Goal: Complete application form: Complete application form

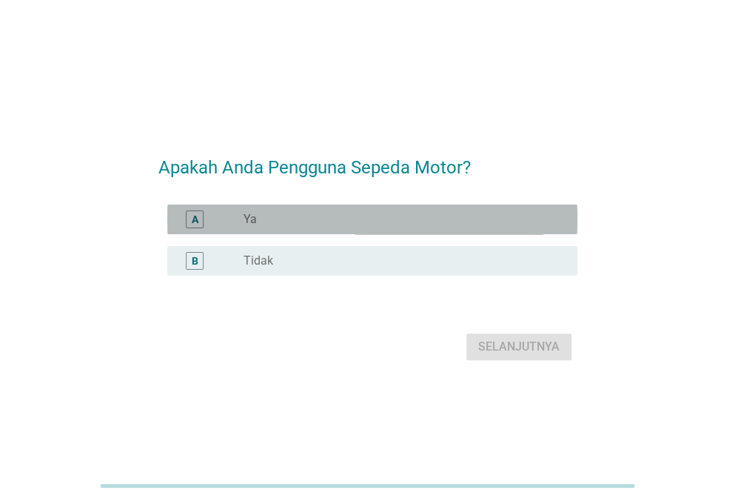
click at [316, 227] on div "radio_button_unchecked Ya" at bounding box center [405, 219] width 322 height 18
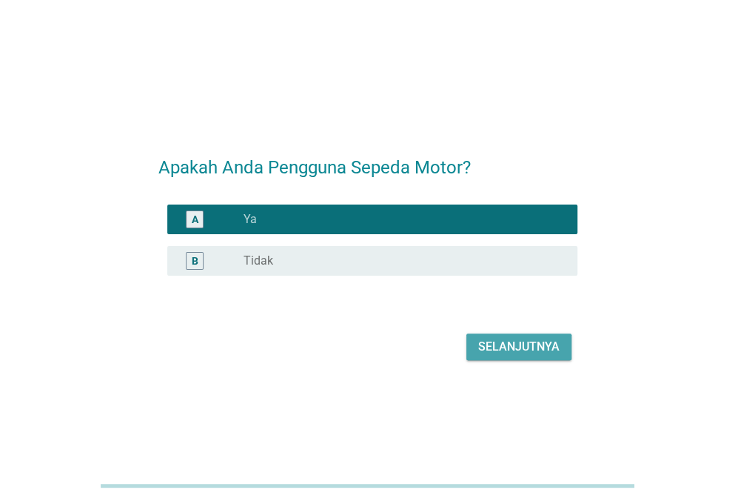
click at [490, 338] on div "Selanjutnya" at bounding box center [518, 347] width 81 height 18
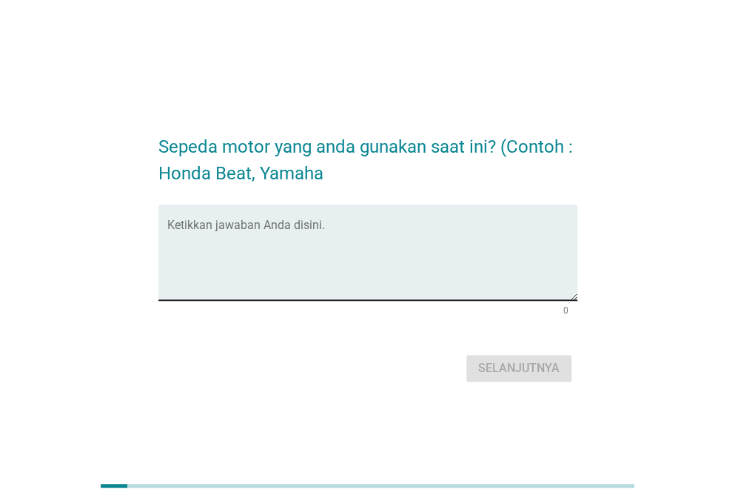
click at [436, 210] on div "Ketikkan jawaban Anda disini." at bounding box center [372, 252] width 410 height 96
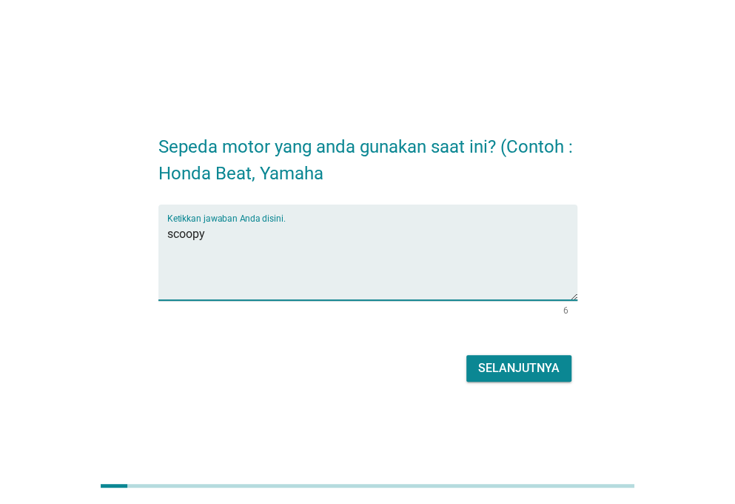
type textarea "scoopy"
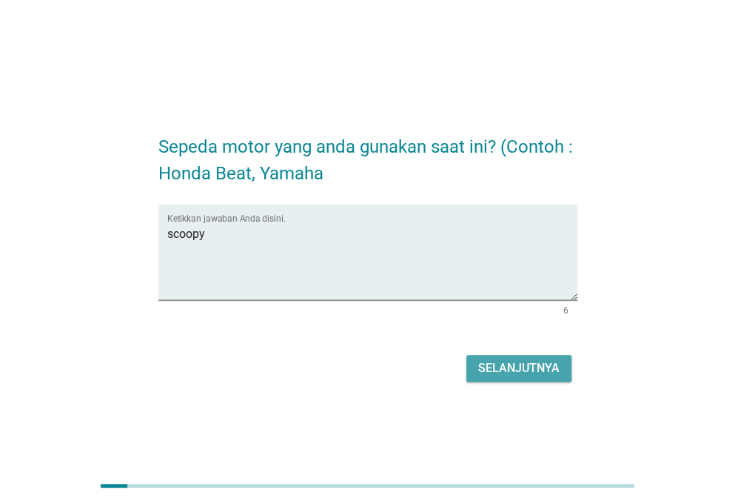
click at [492, 362] on div "Selanjutnya" at bounding box center [518, 368] width 81 height 18
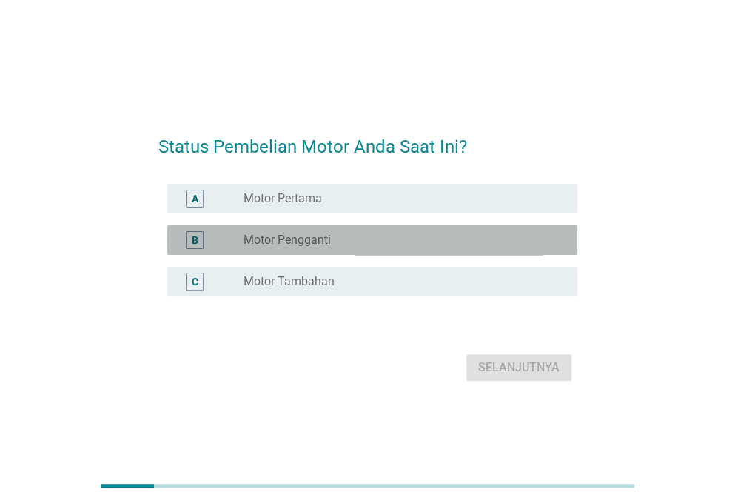
click at [408, 247] on div "radio_button_unchecked Motor Pengganti" at bounding box center [405, 240] width 322 height 18
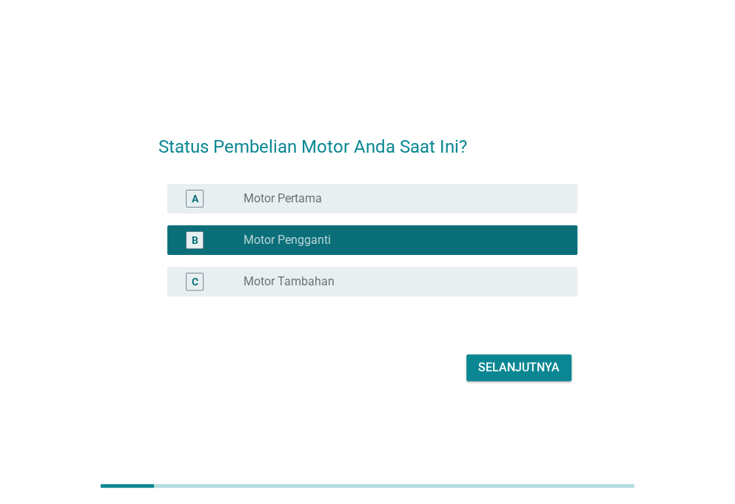
click at [490, 367] on div "Selanjutnya" at bounding box center [518, 367] width 81 height 18
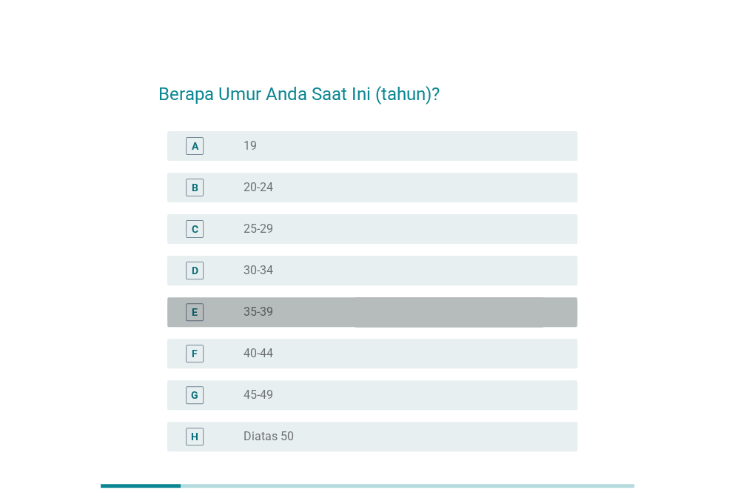
click at [392, 313] on div "radio_button_unchecked 35-39" at bounding box center [399, 311] width 310 height 15
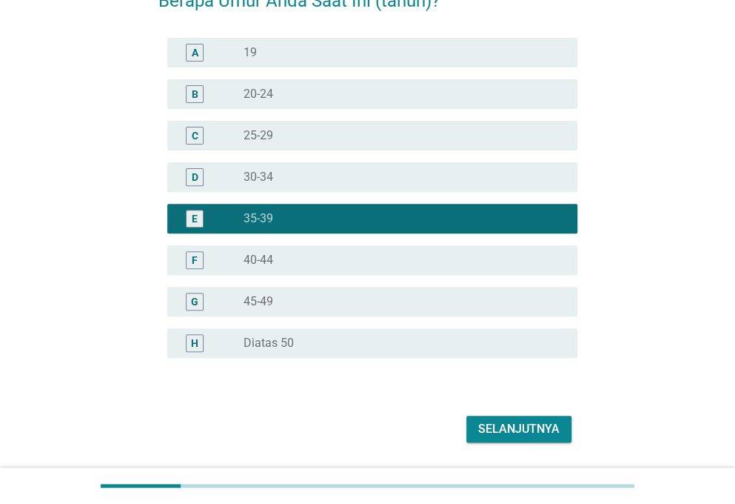
scroll to position [94, 0]
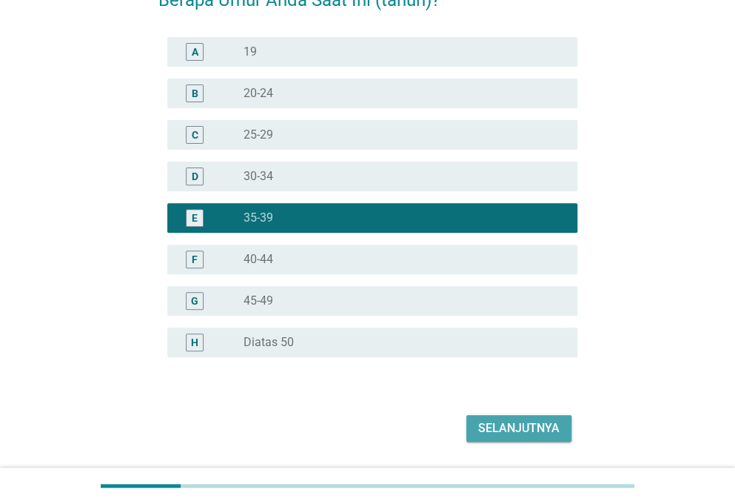
click at [558, 433] on div "Selanjutnya" at bounding box center [518, 428] width 81 height 18
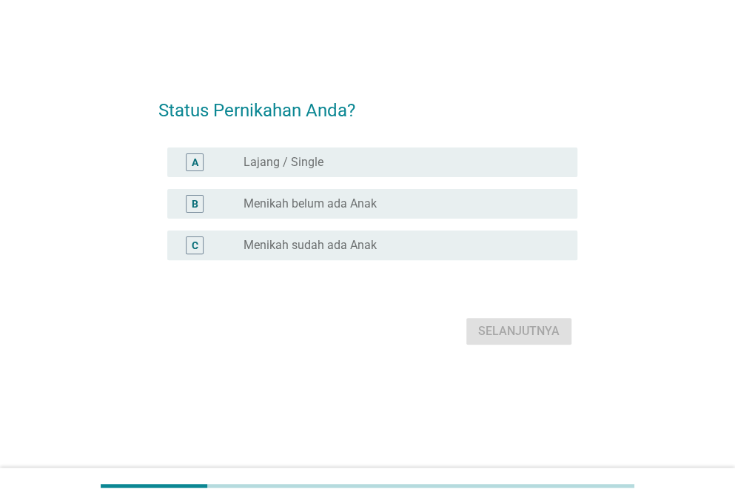
scroll to position [0, 0]
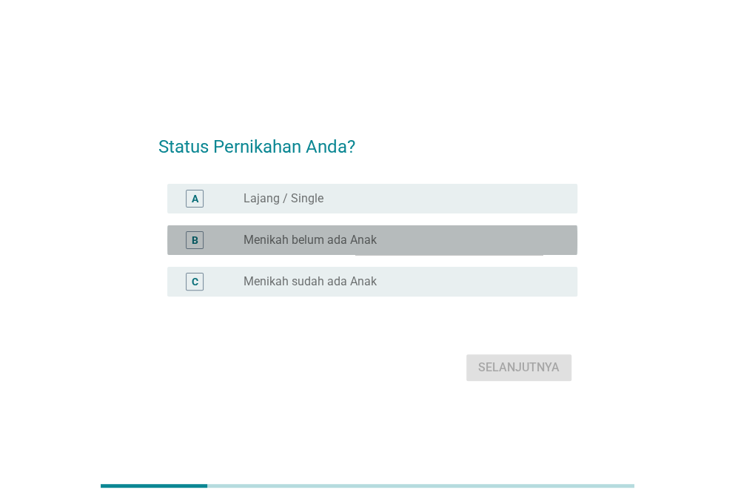
click at [396, 239] on div "radio_button_unchecked Menikah belum ada Anak" at bounding box center [399, 240] width 310 height 15
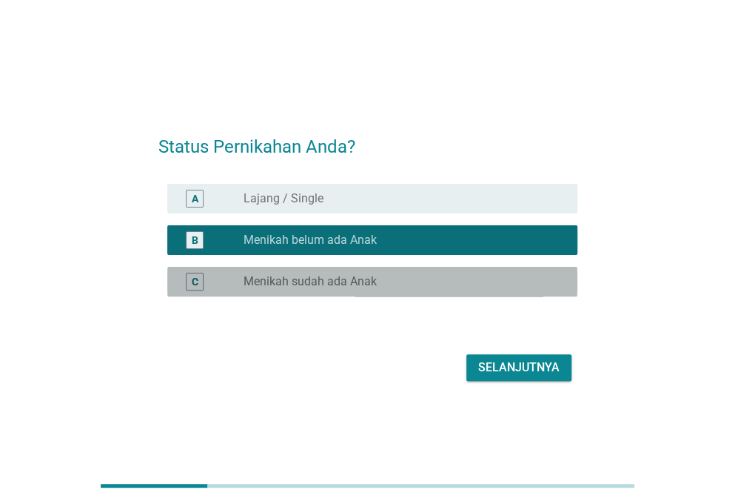
click at [396, 267] on div "C radio_button_unchecked Menikah sudah ada Anak" at bounding box center [372, 282] width 410 height 30
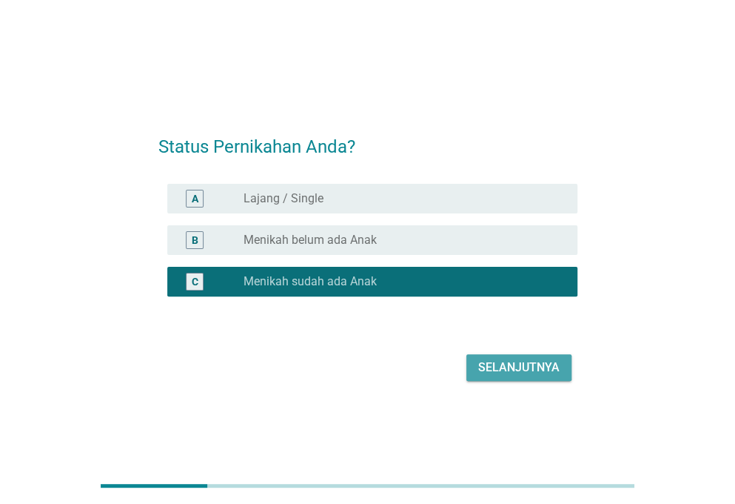
click at [502, 362] on div "Selanjutnya" at bounding box center [518, 367] width 81 height 18
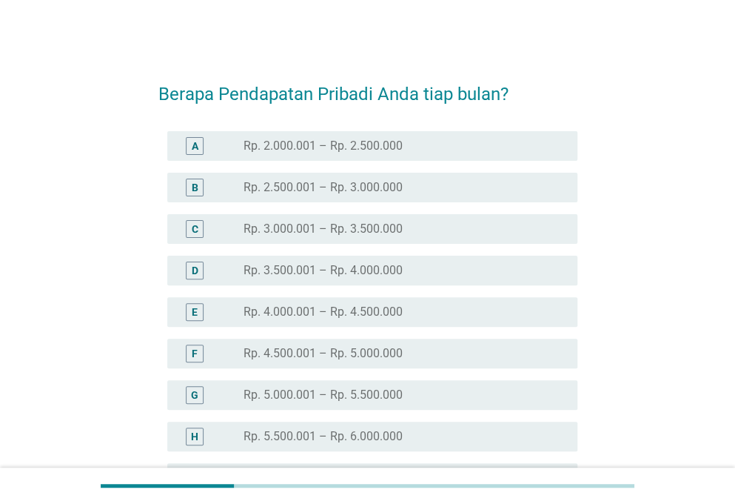
click at [484, 147] on div "radio_button_unchecked Rp. 2.000.001 – Rp. 2.500.000" at bounding box center [399, 146] width 310 height 15
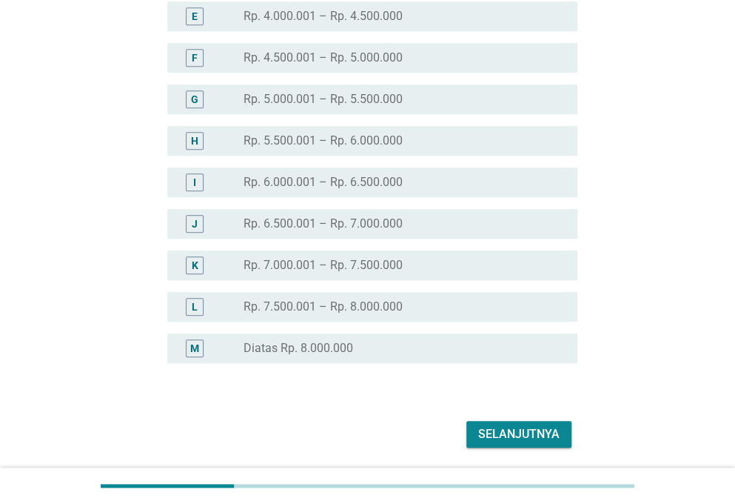
scroll to position [297, 0]
click at [550, 435] on div "Selanjutnya" at bounding box center [518, 433] width 81 height 18
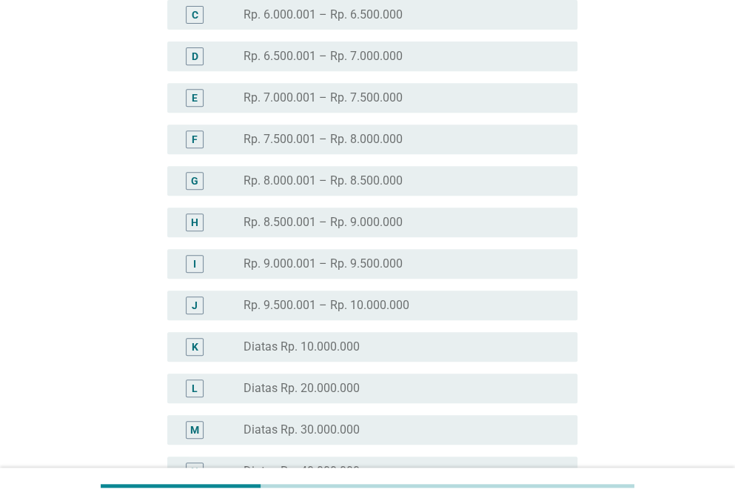
scroll to position [227, 0]
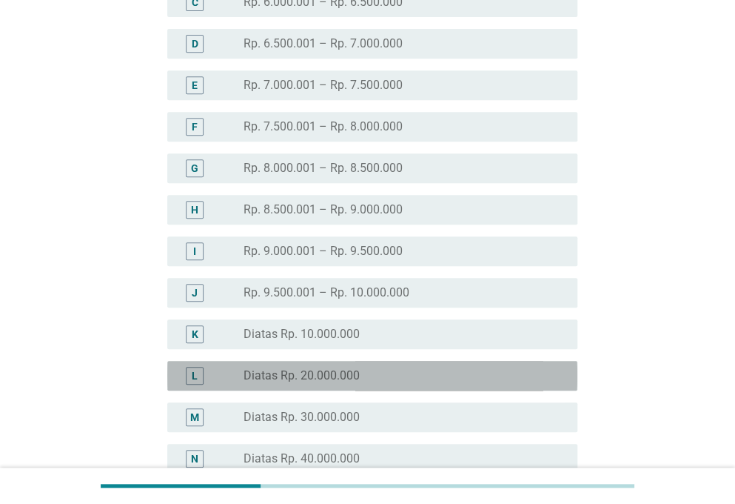
click at [428, 381] on div "radio_button_unchecked Diatas Rp. 20.000.000" at bounding box center [399, 375] width 310 height 15
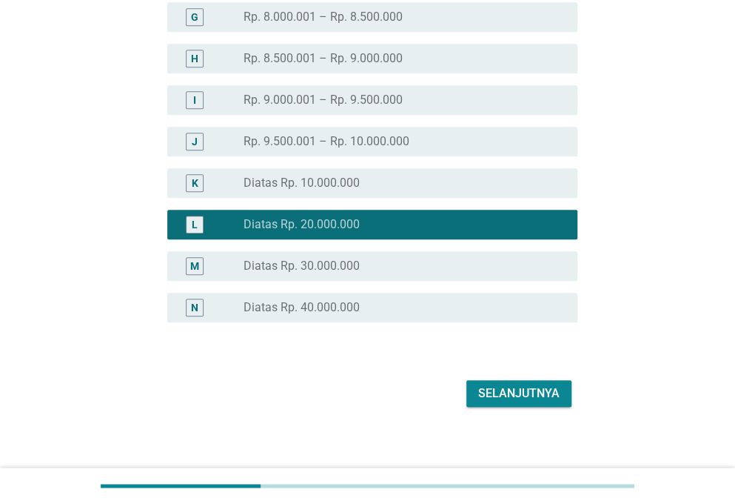
scroll to position [387, 0]
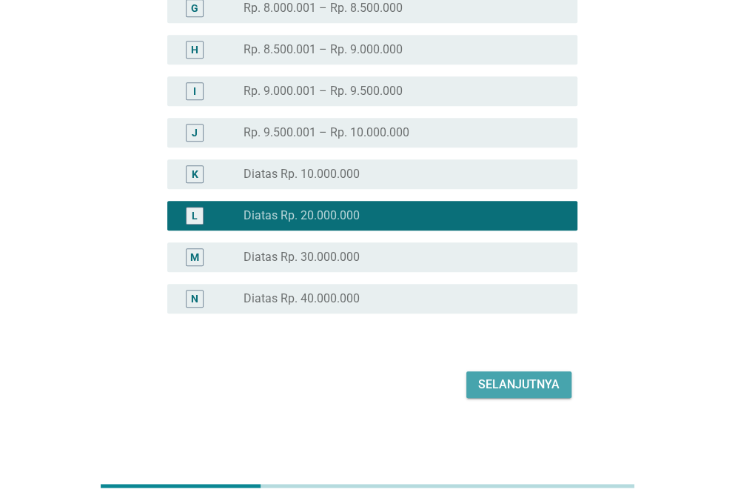
click at [547, 376] on div "Selanjutnya" at bounding box center [518, 385] width 81 height 18
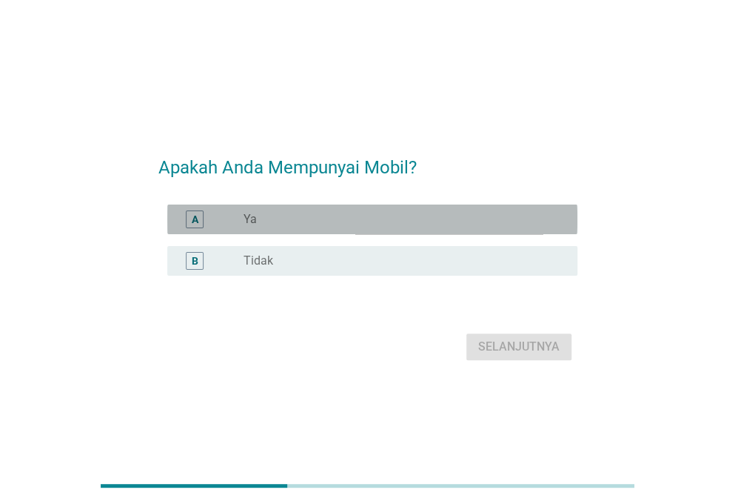
click at [461, 221] on div "radio_button_unchecked Ya" at bounding box center [399, 219] width 310 height 15
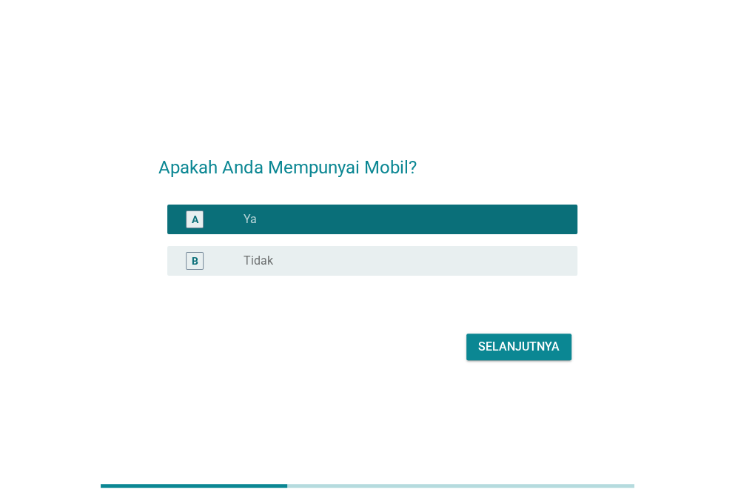
click at [514, 342] on div "Selanjutnya" at bounding box center [518, 347] width 81 height 18
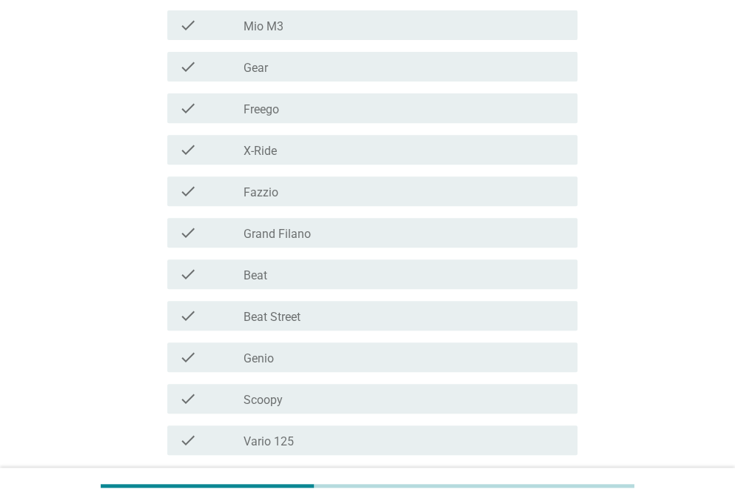
scroll to position [172, 0]
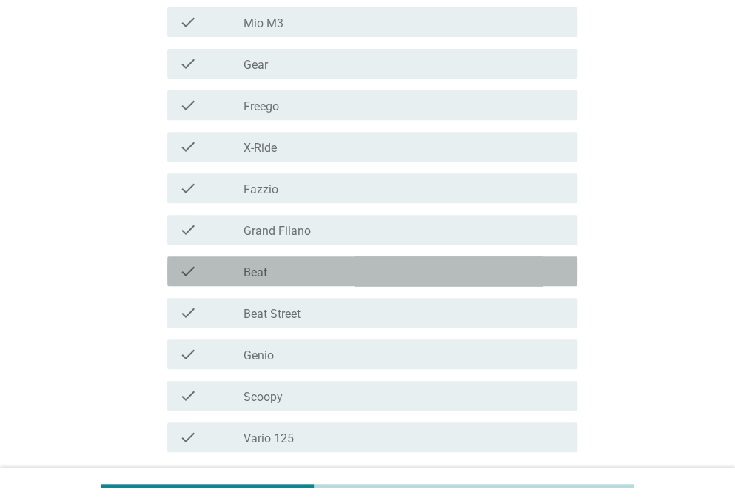
click at [551, 264] on div "check_box_outline_blank Beat" at bounding box center [405, 271] width 322 height 18
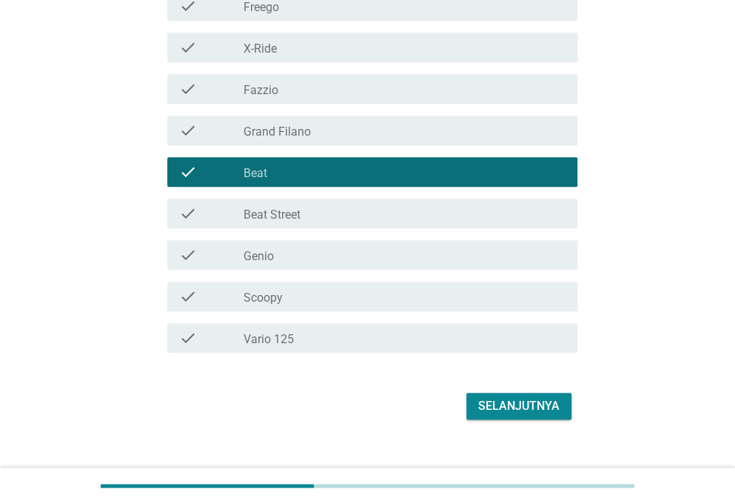
scroll to position [274, 0]
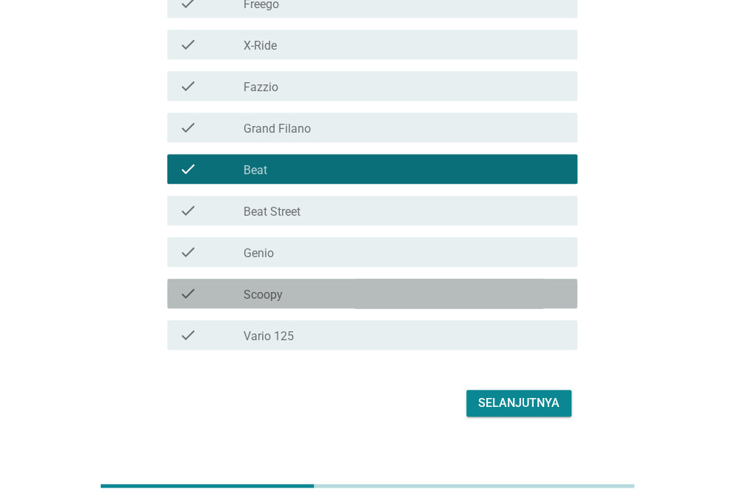
click at [499, 281] on div "check check_box_outline_blank Scoopy" at bounding box center [372, 293] width 410 height 30
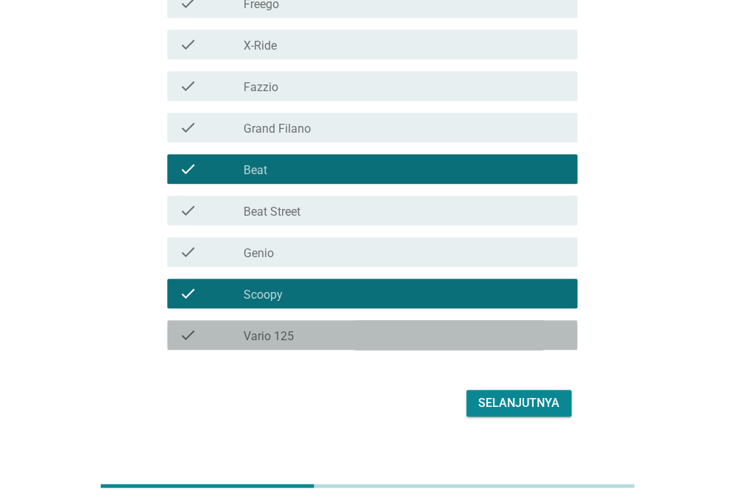
click at [511, 348] on div "check check_box_outline_blank Vario 125" at bounding box center [372, 335] width 410 height 30
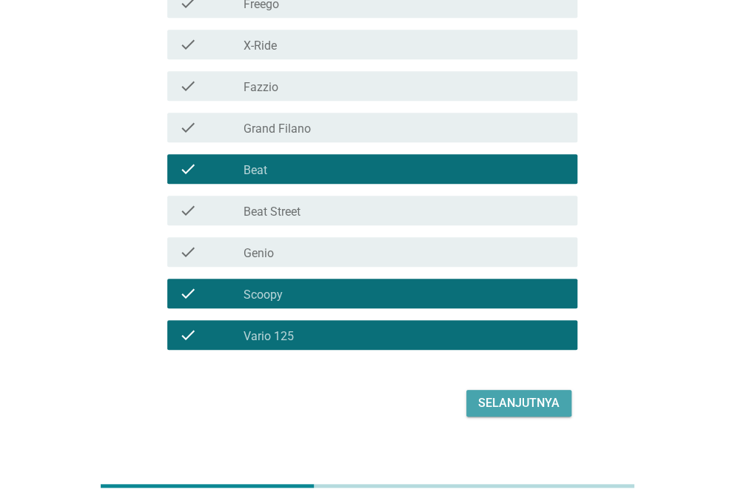
click at [523, 408] on div "Selanjutnya" at bounding box center [518, 403] width 81 height 18
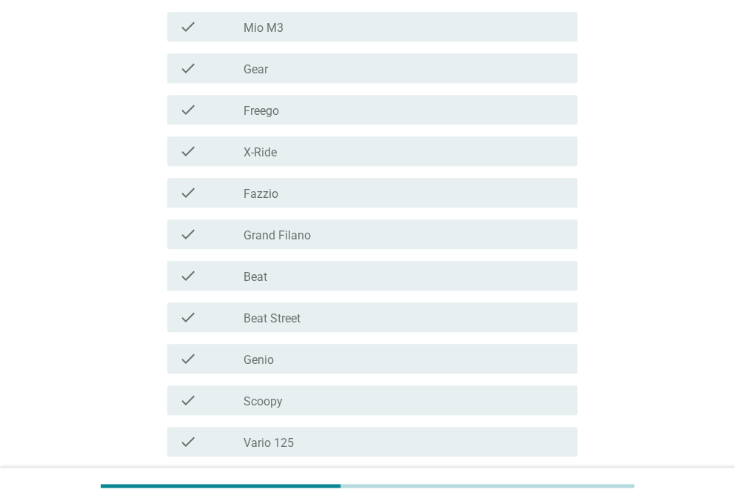
scroll to position [0, 0]
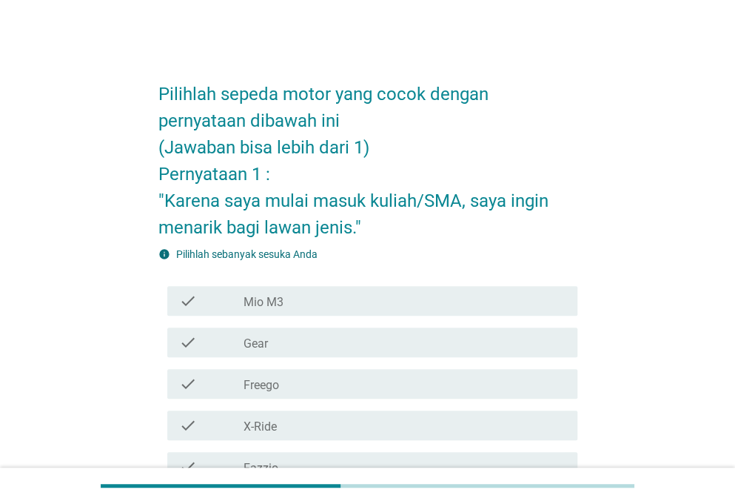
click at [369, 139] on h2 "Pilihlah sepeda motor yang cocok dengan pernyataan dibawah ini (Jawaban bisa le…" at bounding box center [368, 153] width 419 height 175
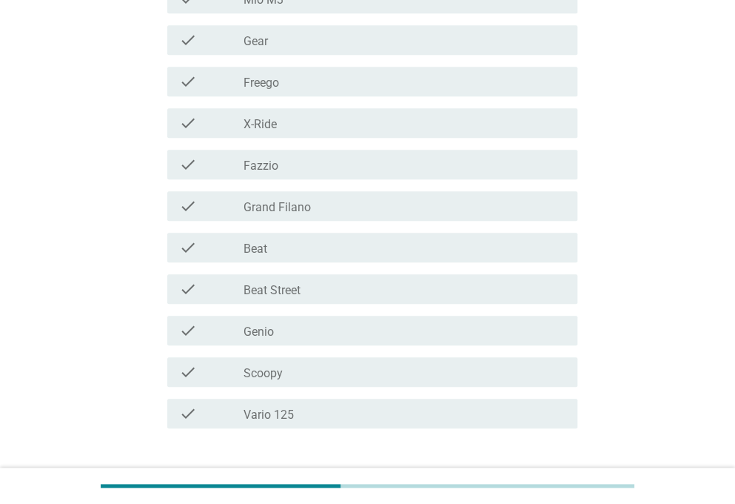
scroll to position [296, 0]
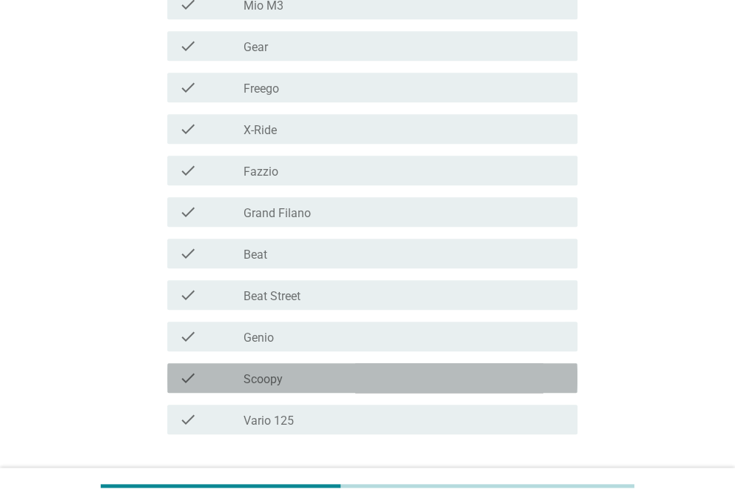
click at [554, 375] on div "check_box_outline_blank Scoopy" at bounding box center [405, 378] width 322 height 18
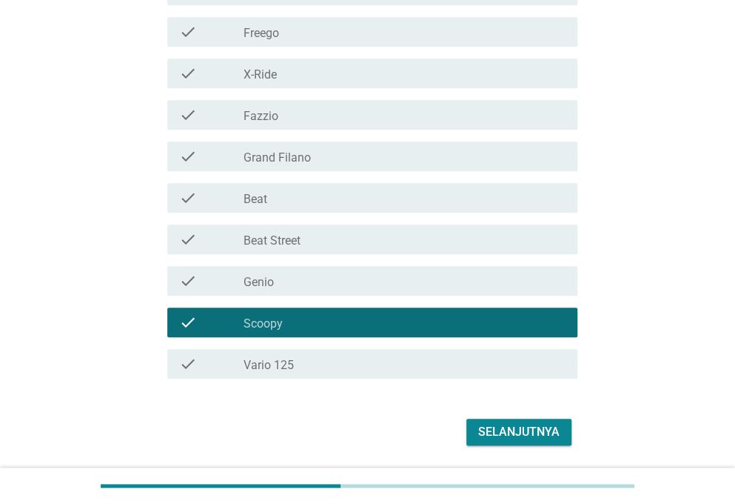
scroll to position [370, 0]
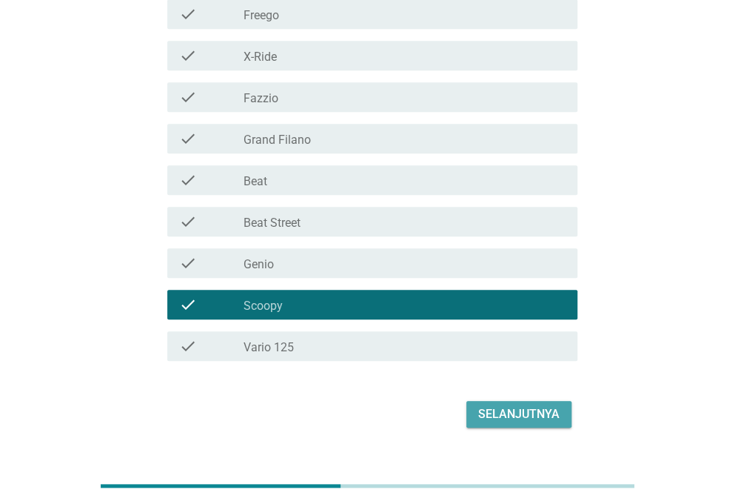
click at [536, 411] on div "Selanjutnya" at bounding box center [518, 414] width 81 height 18
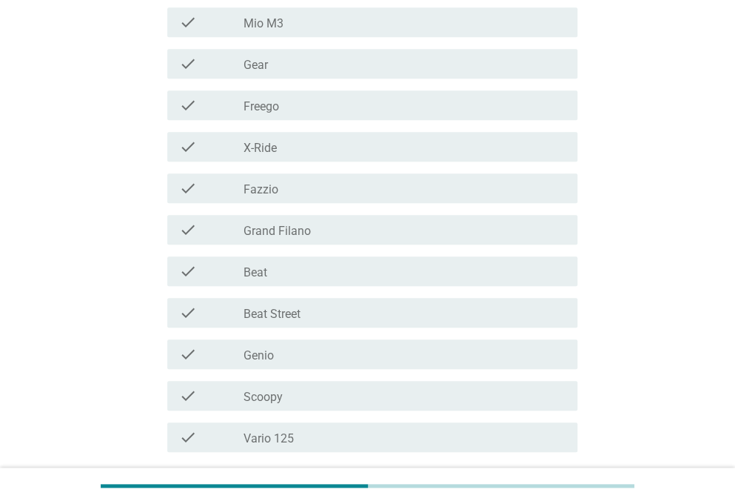
scroll to position [311, 0]
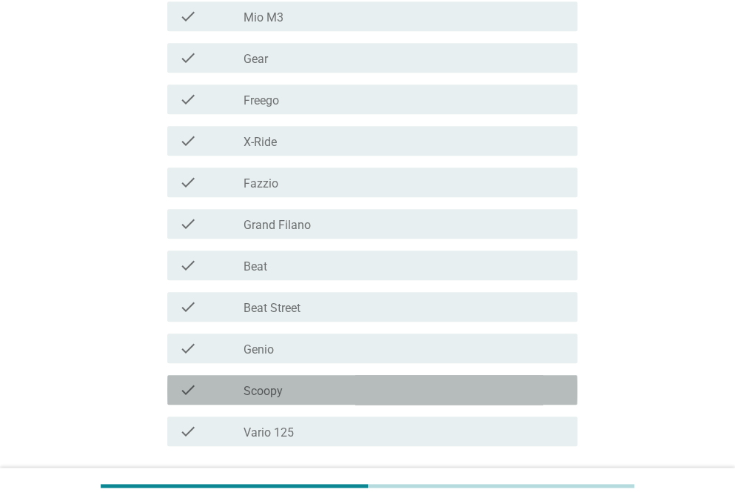
click at [516, 395] on div "check_box_outline_blank Scoopy" at bounding box center [405, 390] width 322 height 18
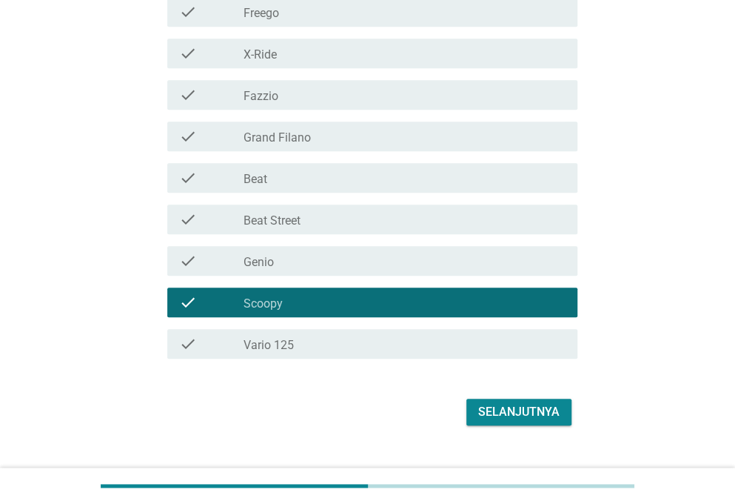
scroll to position [426, 0]
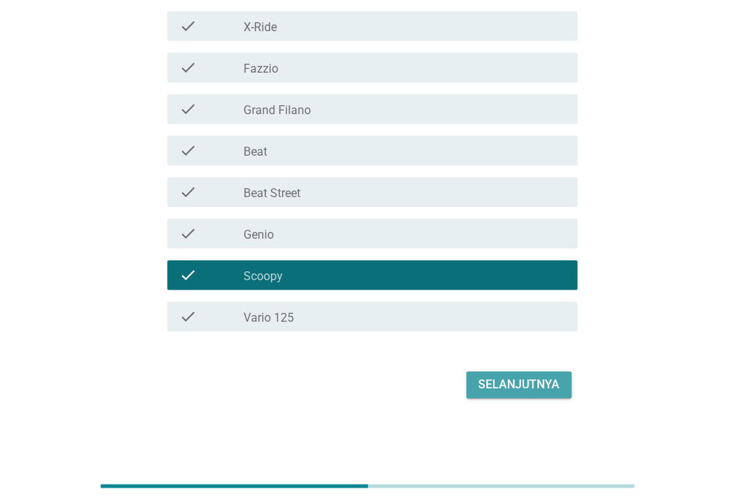
click at [543, 384] on div "Selanjutnya" at bounding box center [518, 385] width 81 height 18
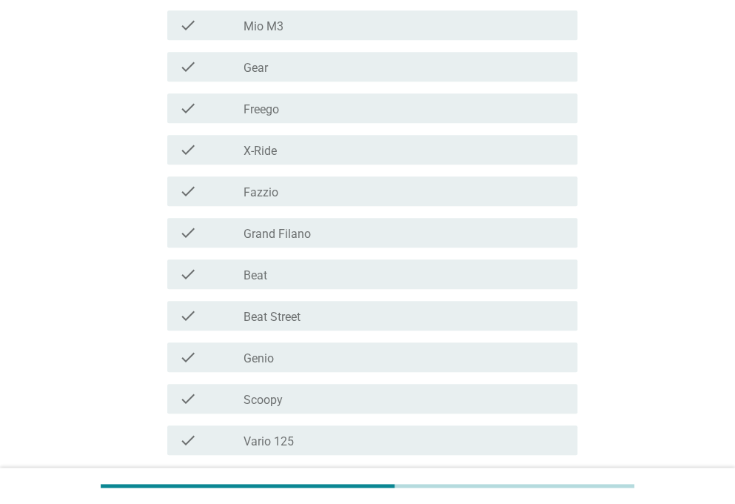
scroll to position [313, 0]
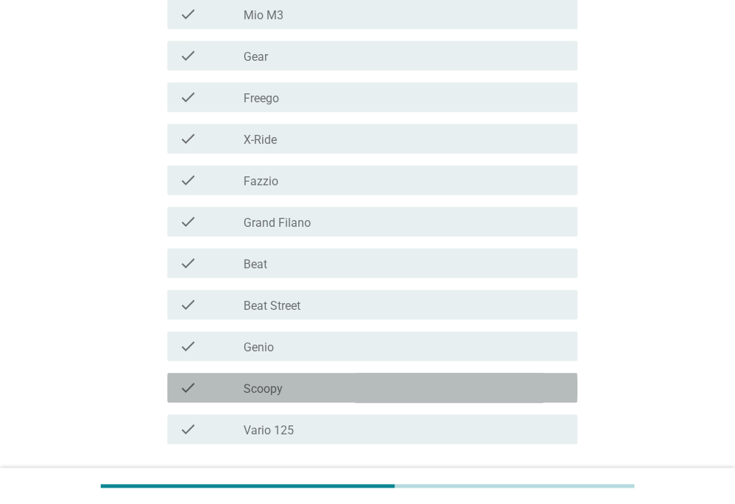
click at [538, 387] on div "check_box_outline_blank Scoopy" at bounding box center [405, 387] width 322 height 18
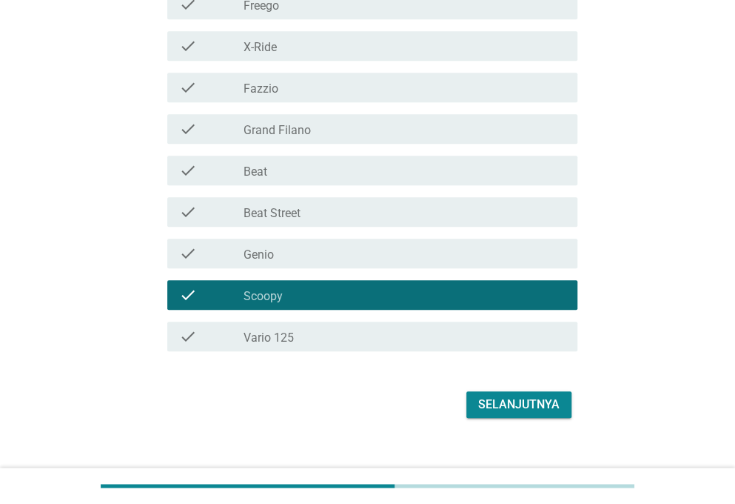
scroll to position [426, 0]
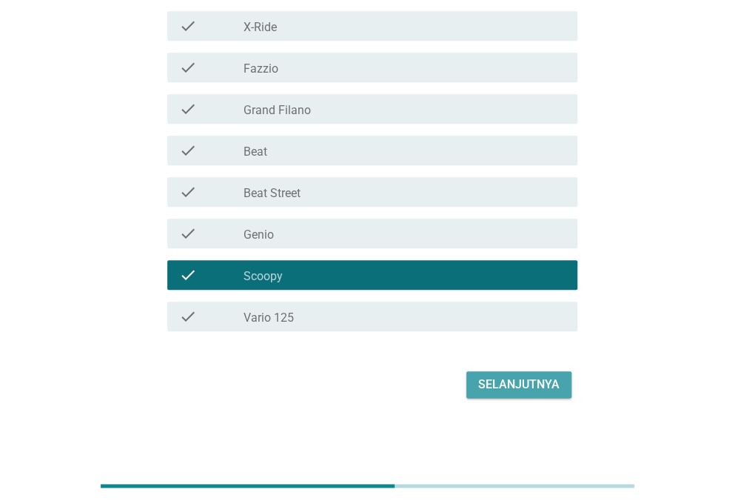
click at [548, 386] on div "Selanjutnya" at bounding box center [518, 385] width 81 height 18
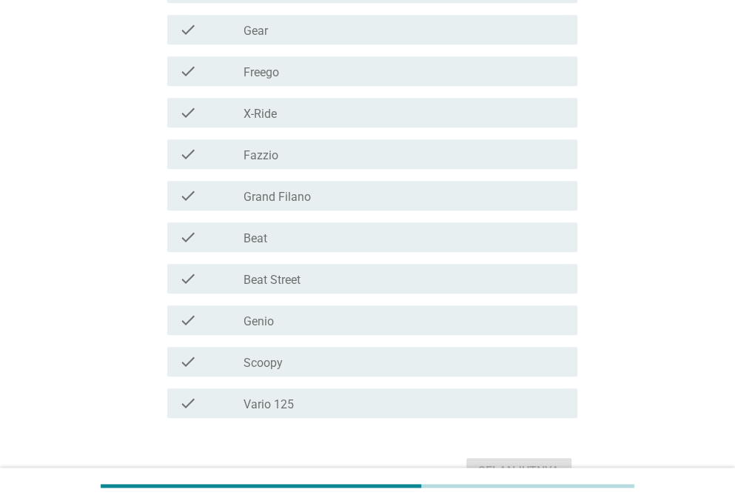
scroll to position [342, 0]
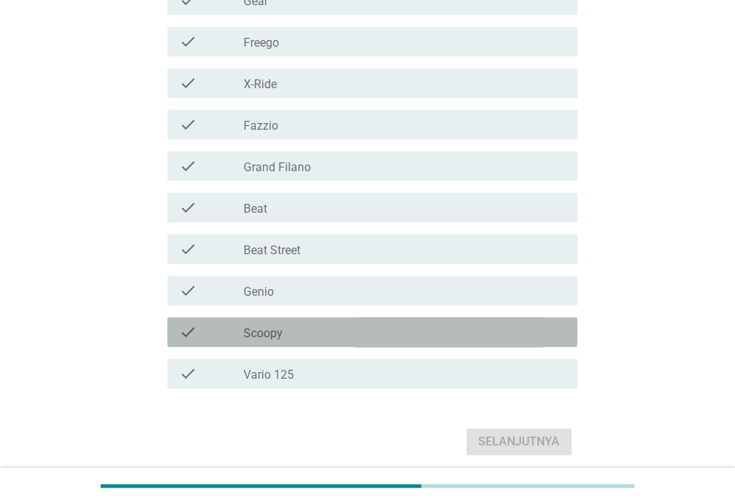
click at [513, 332] on div "check_box_outline_blank Scoopy" at bounding box center [405, 332] width 322 height 18
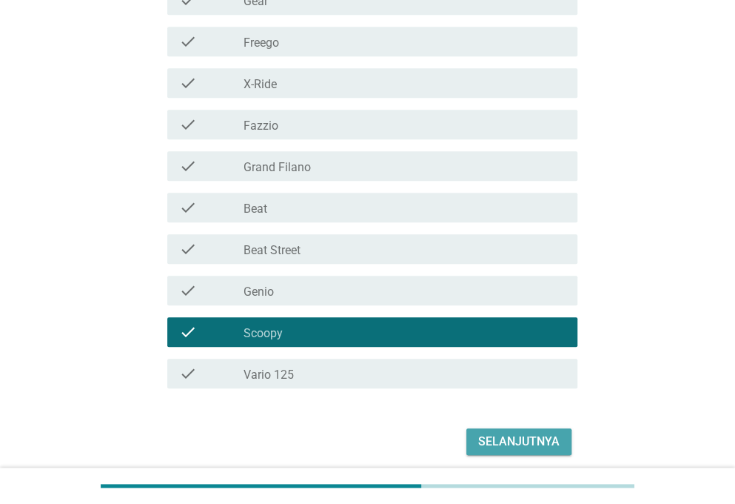
click at [528, 445] on div "Selanjutnya" at bounding box center [518, 442] width 81 height 18
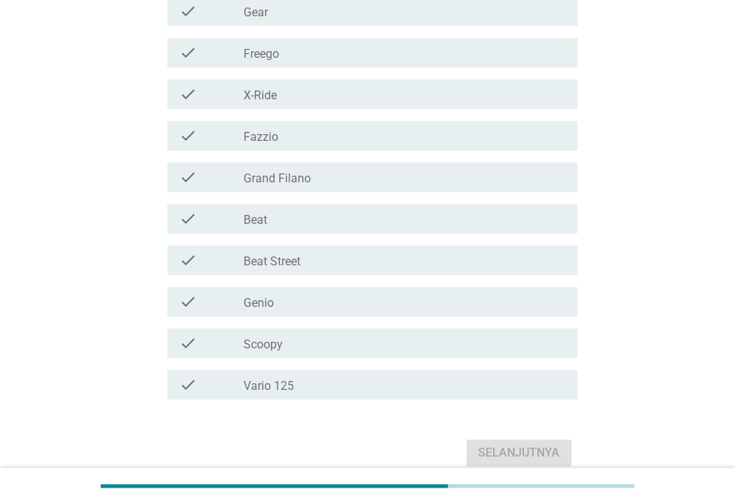
scroll to position [341, 0]
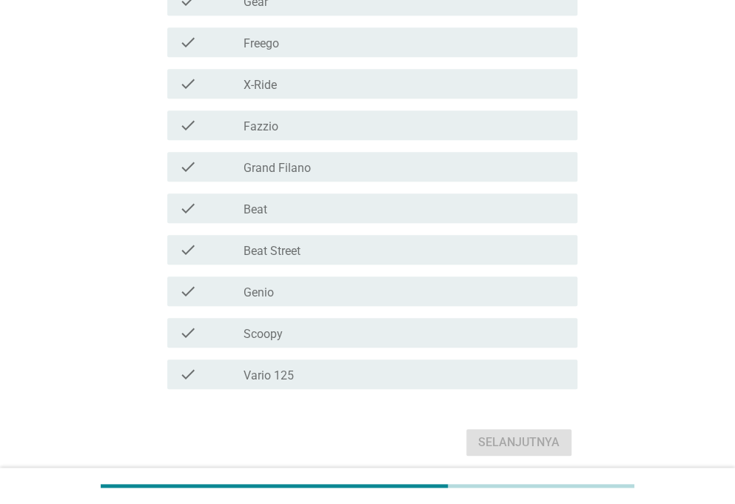
click at [545, 334] on div "check_box_outline_blank Scoopy" at bounding box center [405, 333] width 322 height 18
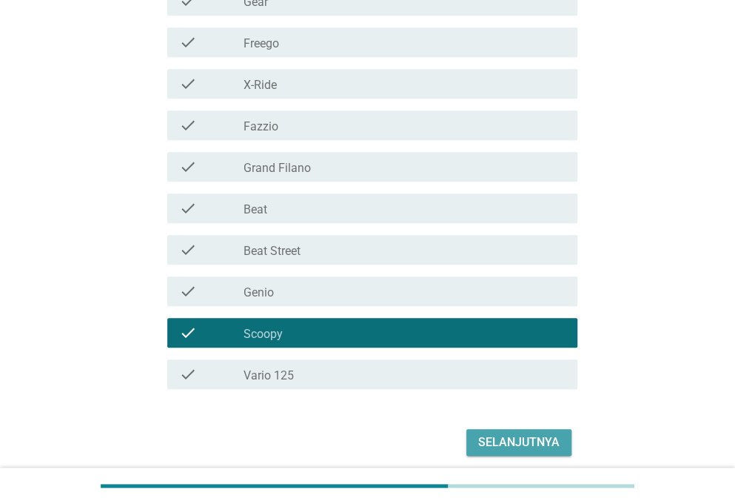
click at [536, 444] on div "Selanjutnya" at bounding box center [518, 442] width 81 height 18
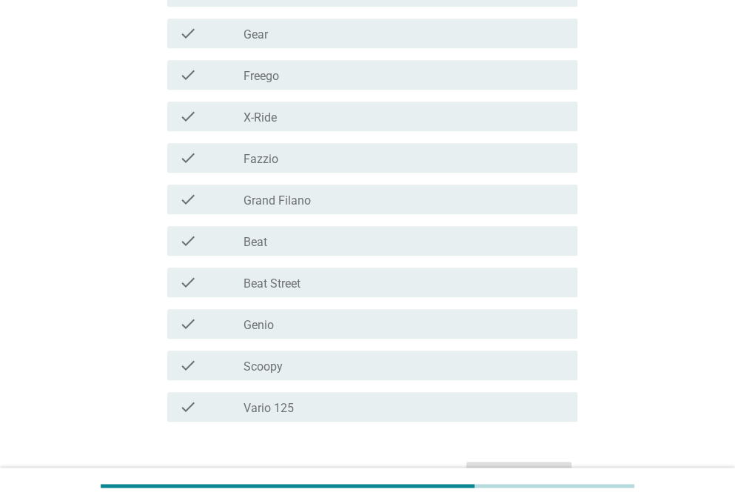
scroll to position [349, 0]
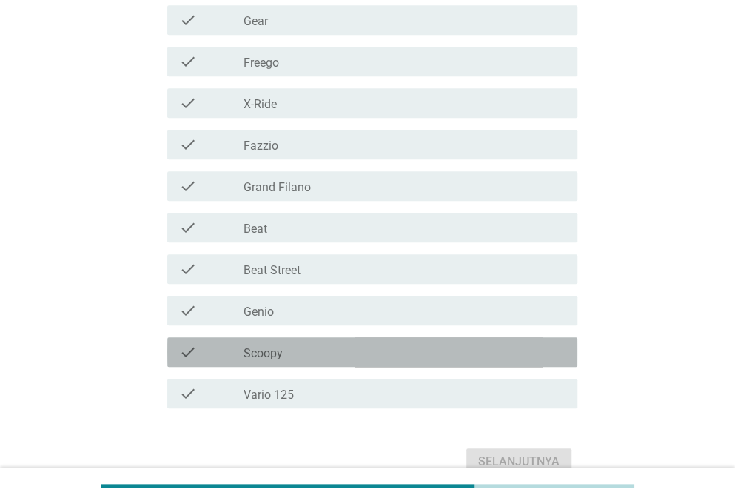
click at [547, 358] on div "check_box_outline_blank Scoopy" at bounding box center [405, 352] width 322 height 18
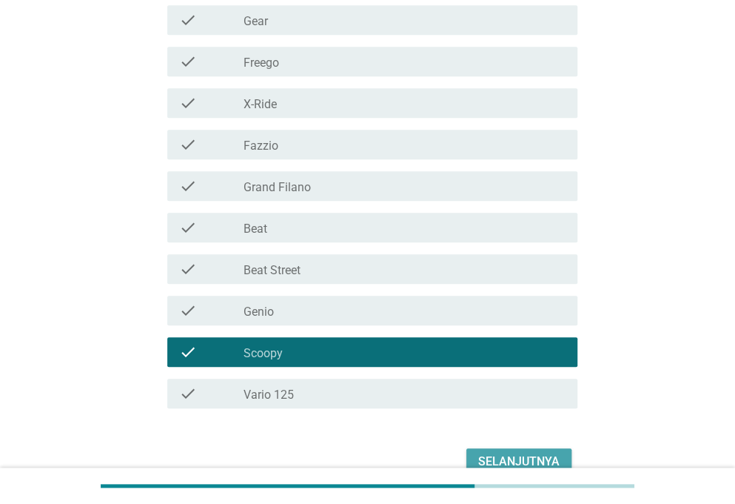
click at [535, 458] on div "Selanjutnya" at bounding box center [518, 462] width 81 height 18
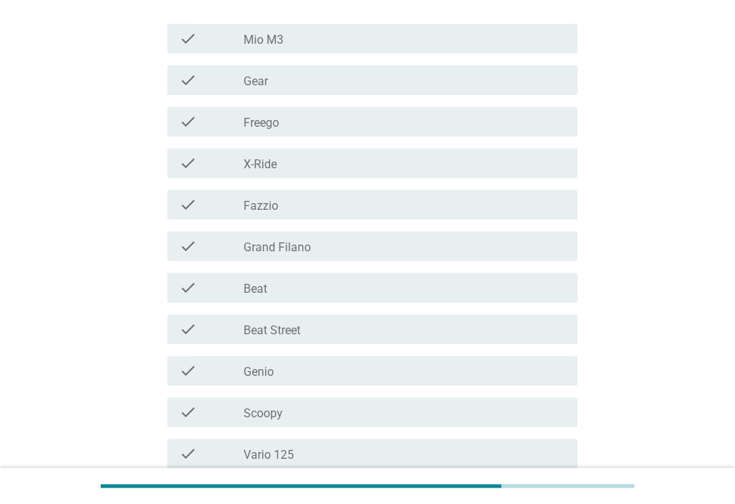
scroll to position [281, 0]
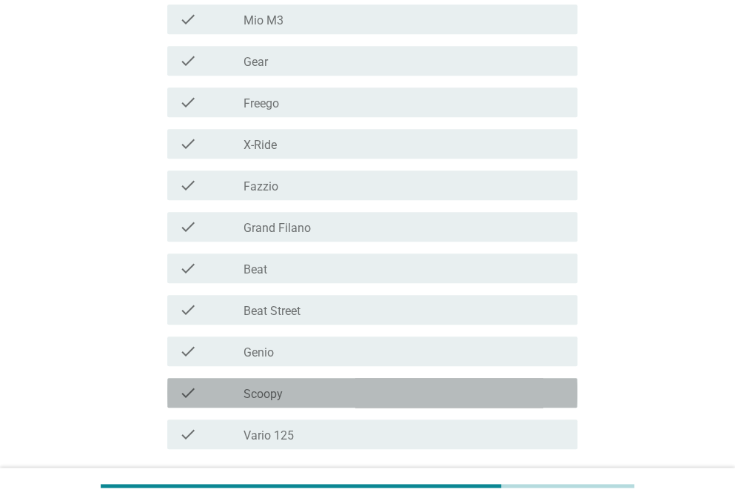
click at [521, 398] on div "check_box_outline_blank Scoopy" at bounding box center [405, 393] width 322 height 18
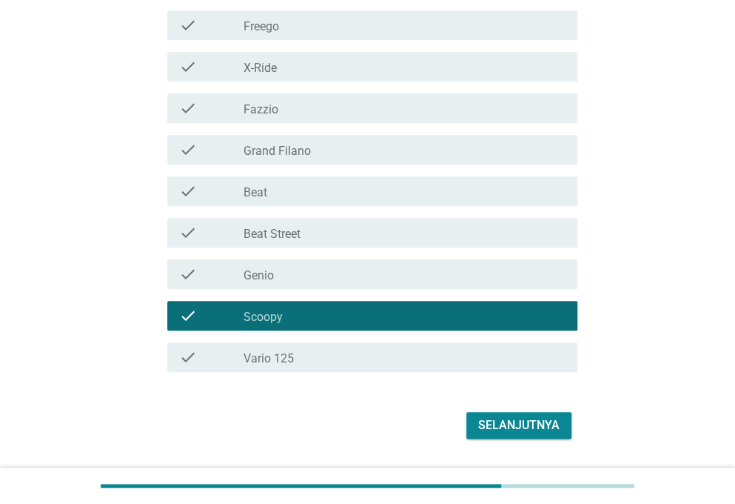
scroll to position [378, 0]
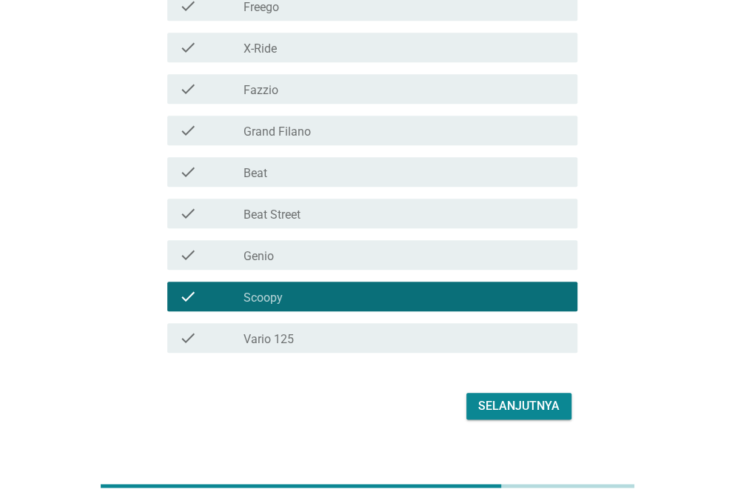
click at [542, 411] on div "Selanjutnya" at bounding box center [518, 406] width 81 height 18
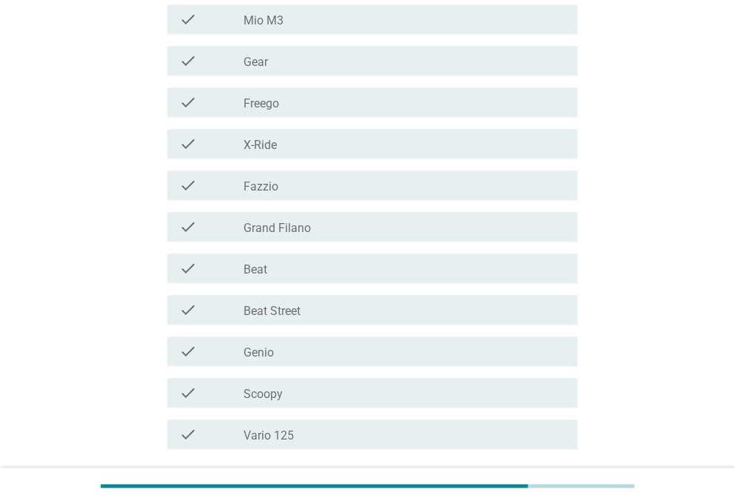
scroll to position [343, 0]
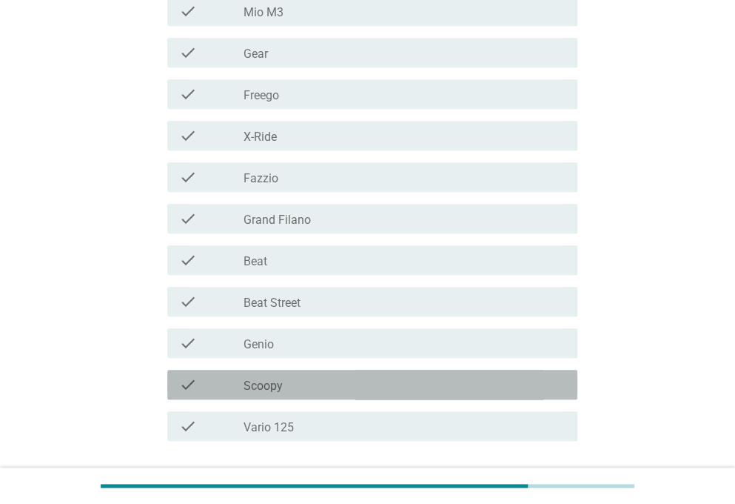
click at [505, 381] on div "check_box_outline_blank Scoopy" at bounding box center [405, 385] width 322 height 18
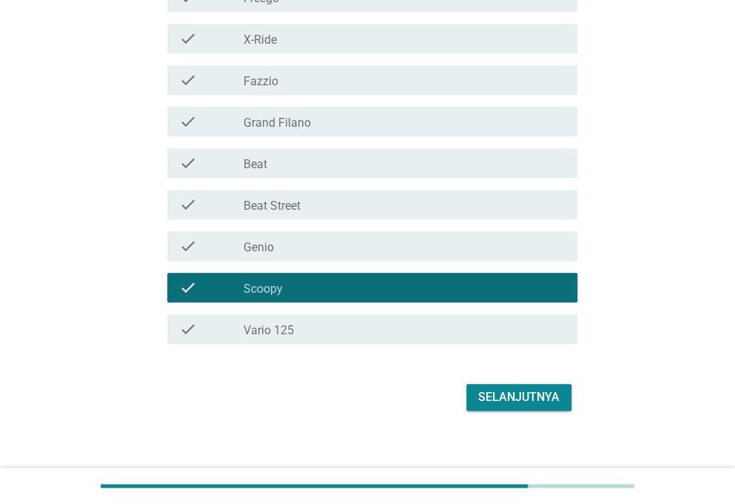
scroll to position [453, 0]
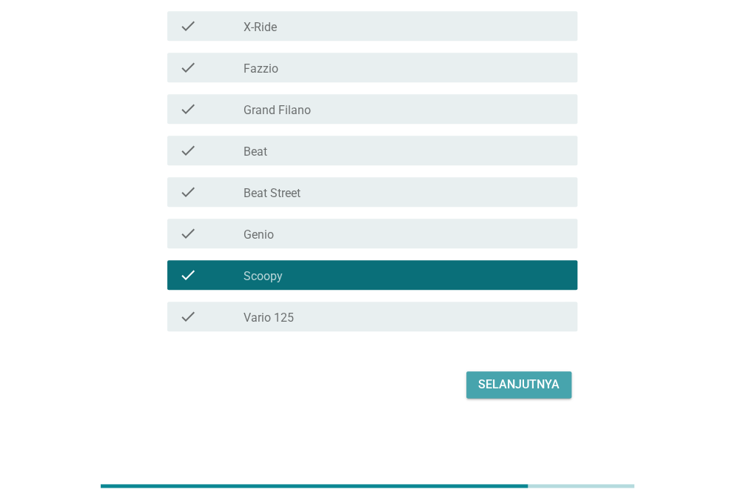
click at [556, 387] on div "Selanjutnya" at bounding box center [518, 385] width 81 height 18
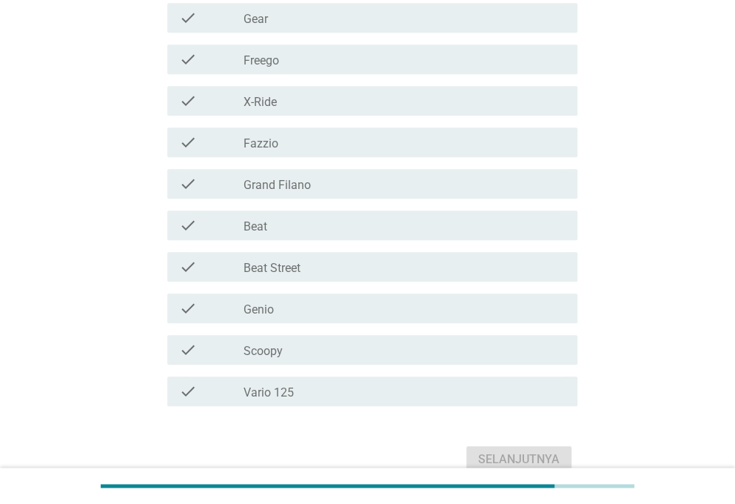
scroll to position [391, 0]
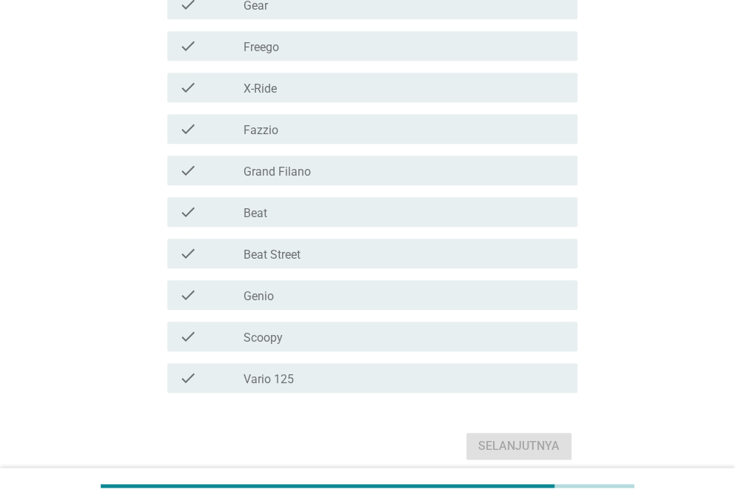
click at [547, 325] on div "check check_box_outline_blank Scoopy" at bounding box center [372, 336] width 410 height 30
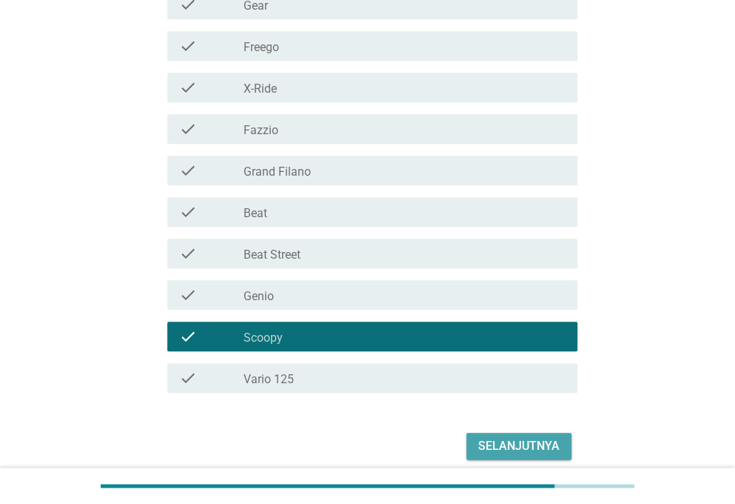
click at [553, 442] on div "Selanjutnya" at bounding box center [518, 446] width 81 height 18
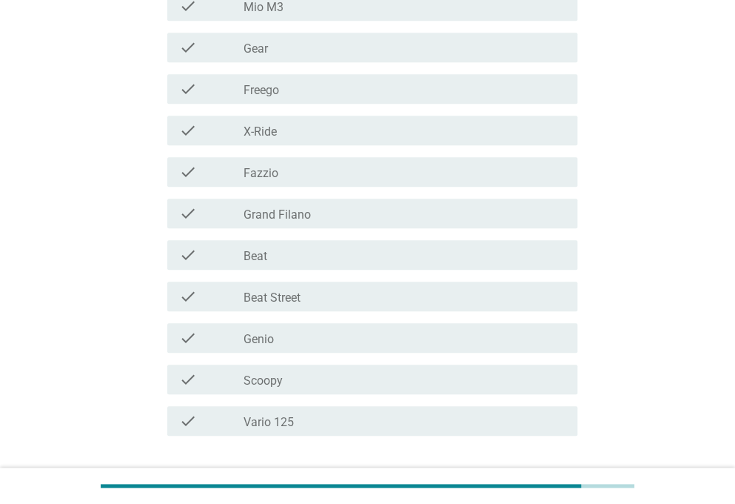
scroll to position [307, 0]
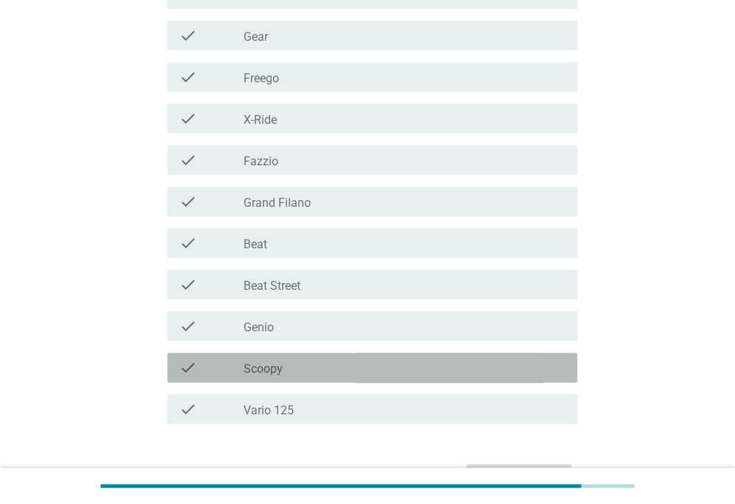
click at [567, 360] on div "check check_box_outline_blank Scoopy" at bounding box center [372, 368] width 410 height 30
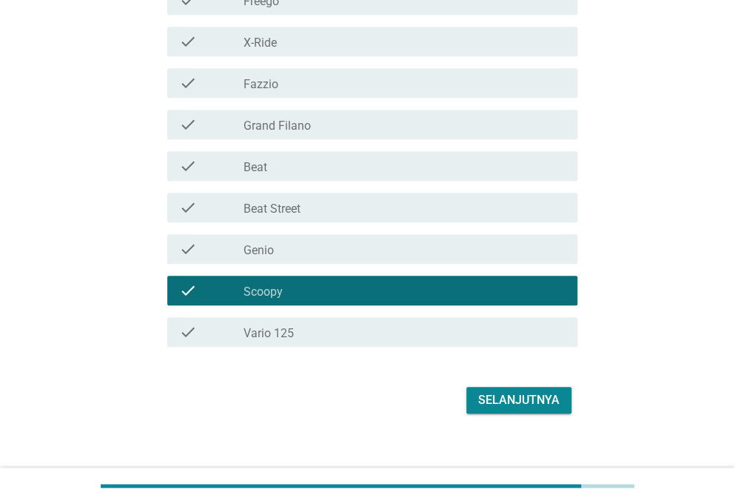
scroll to position [399, 0]
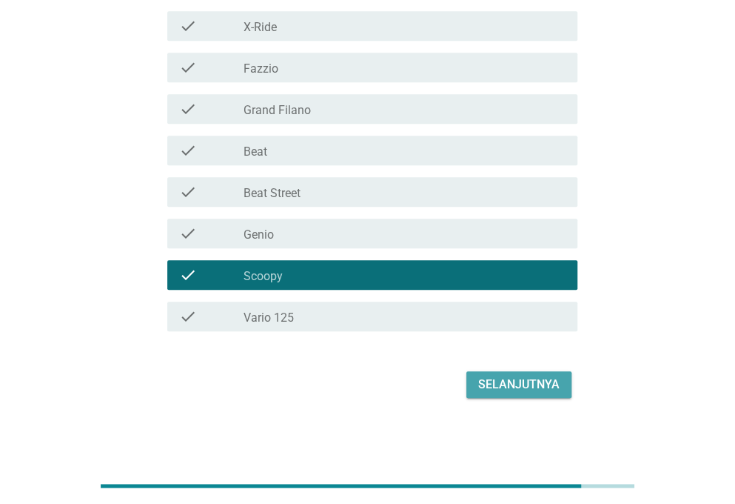
click at [538, 376] on div "Selanjutnya" at bounding box center [518, 385] width 81 height 18
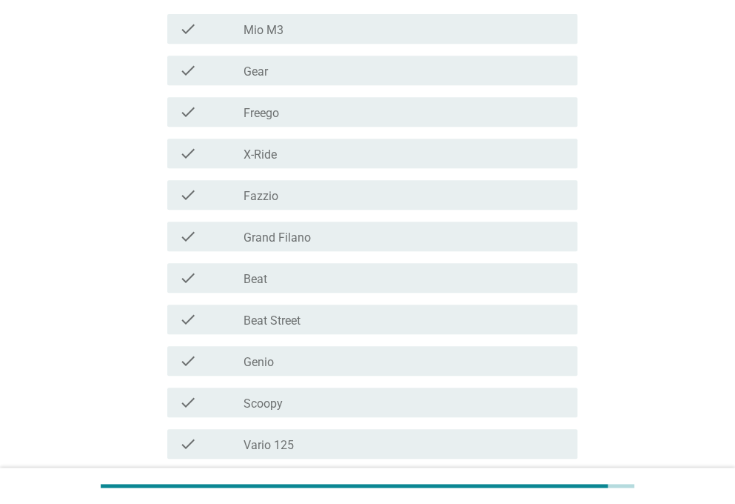
scroll to position [285, 0]
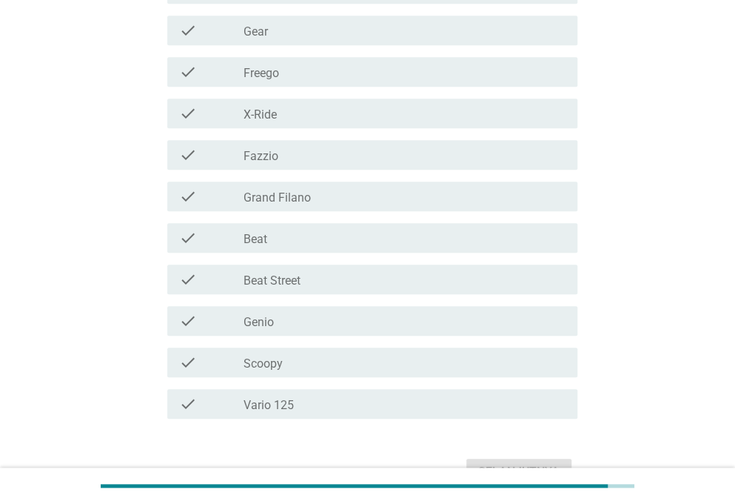
click at [536, 365] on div "check_box_outline_blank Scoopy" at bounding box center [405, 362] width 322 height 18
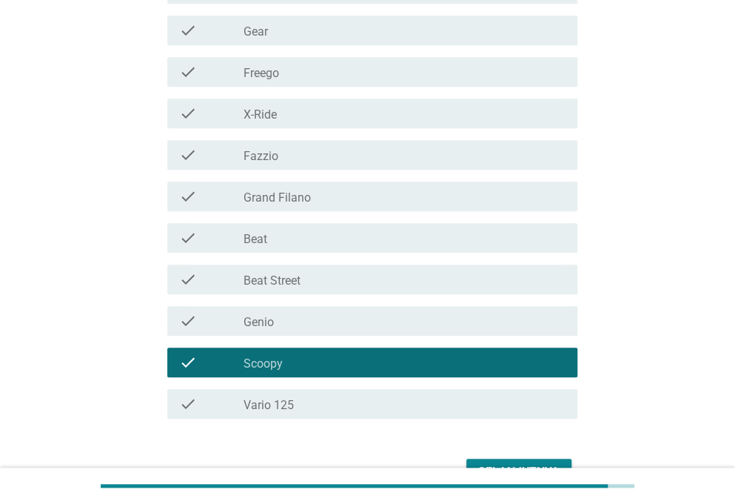
scroll to position [369, 0]
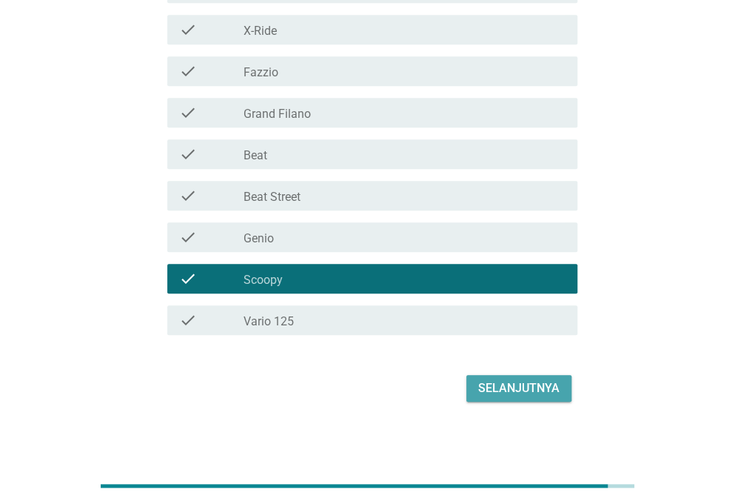
click at [543, 385] on div "Selanjutnya" at bounding box center [518, 388] width 81 height 18
